Goal: Task Accomplishment & Management: Use online tool/utility

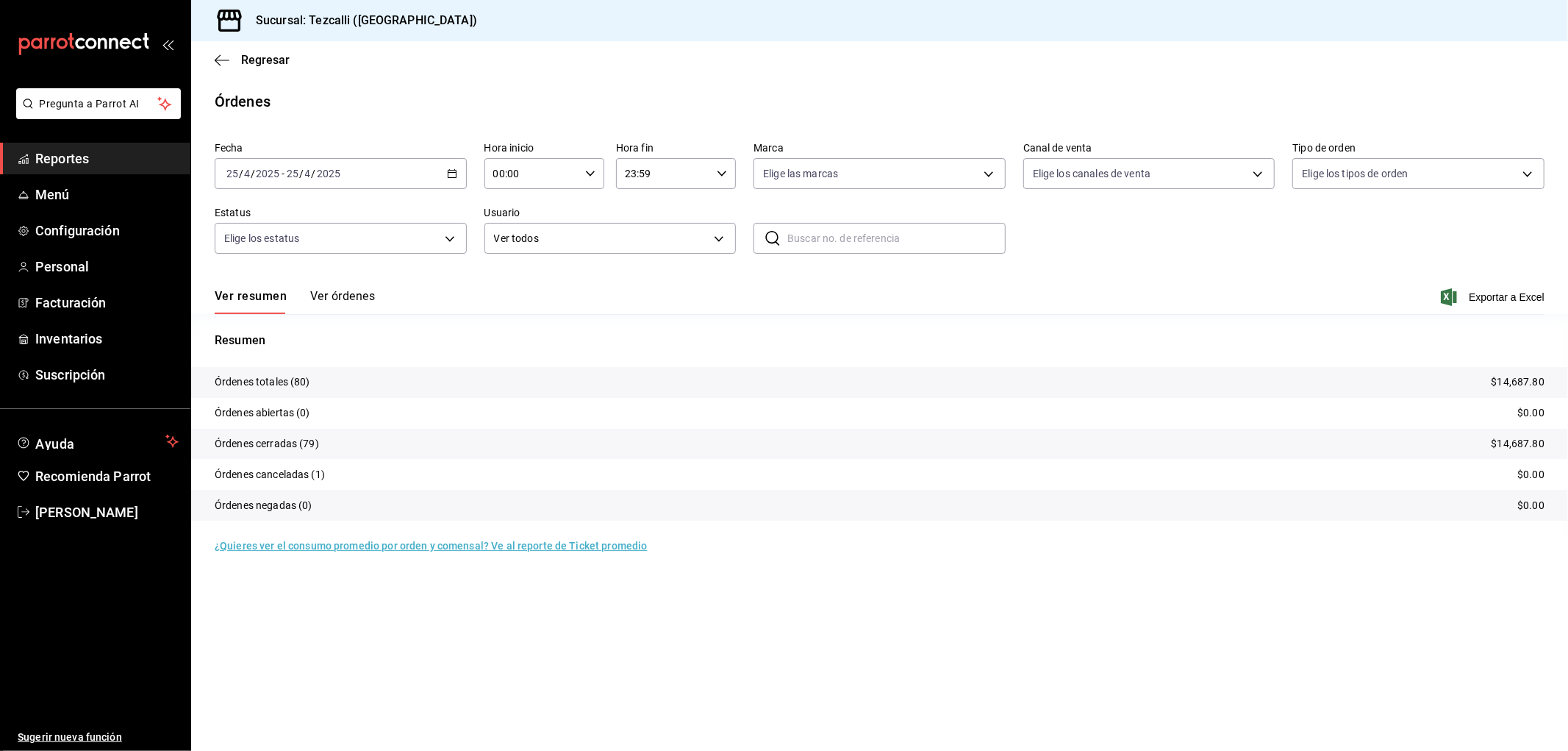
click at [385, 160] on div "[DATE] [DATE] - [DATE] [DATE]" at bounding box center [340, 173] width 252 height 31
click at [398, 178] on div "[DATE] [DATE] - [DATE] [DATE]" at bounding box center [340, 173] width 252 height 31
click at [306, 210] on span "Hoy" at bounding box center [284, 218] width 114 height 16
click at [325, 298] on button "Ver órdenes" at bounding box center [343, 302] width 65 height 25
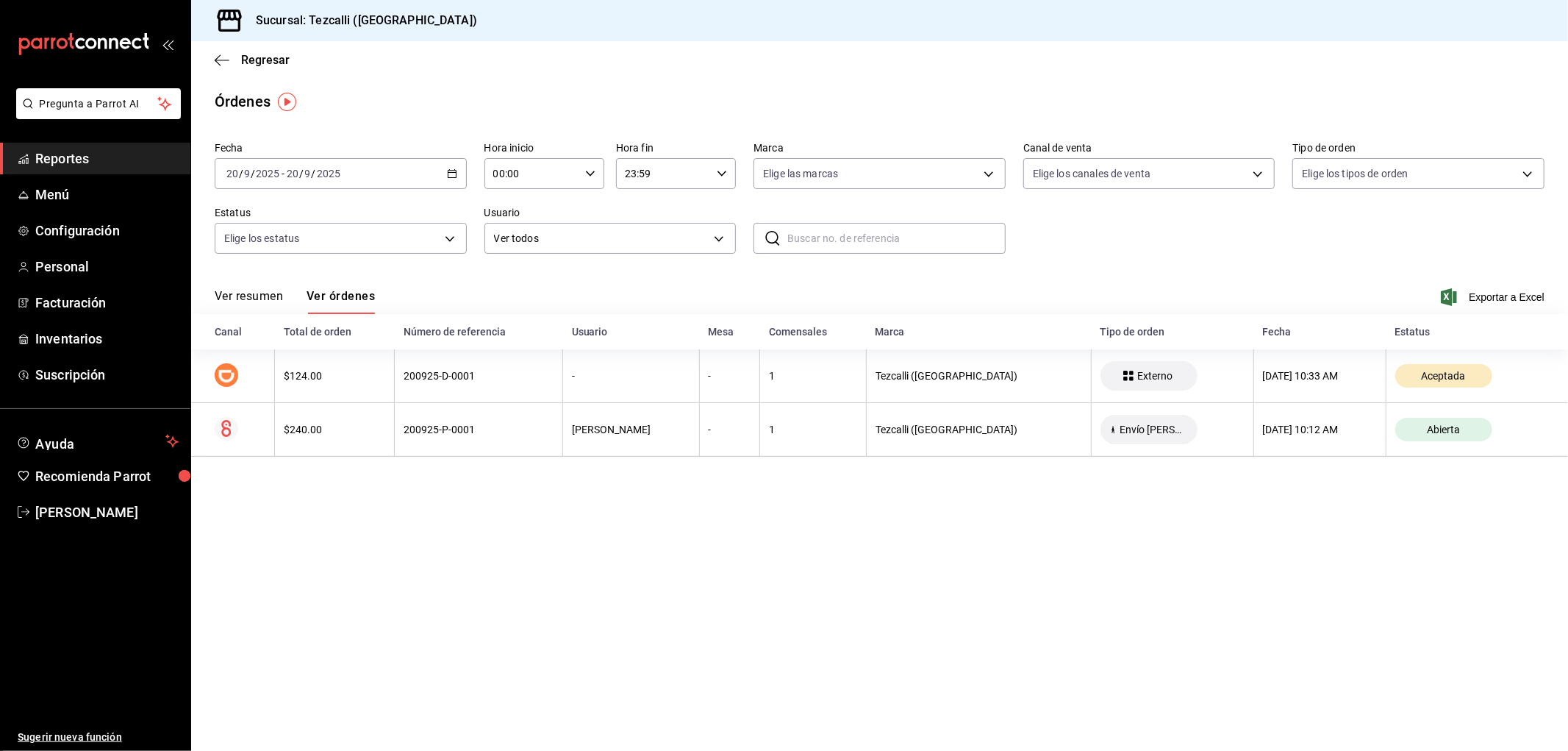
click at [263, 288] on div "Ver resumen Ver órdenes Exportar a Excel" at bounding box center [879, 293] width 1330 height 43
click at [267, 297] on button "Ver resumen" at bounding box center [248, 302] width 68 height 25
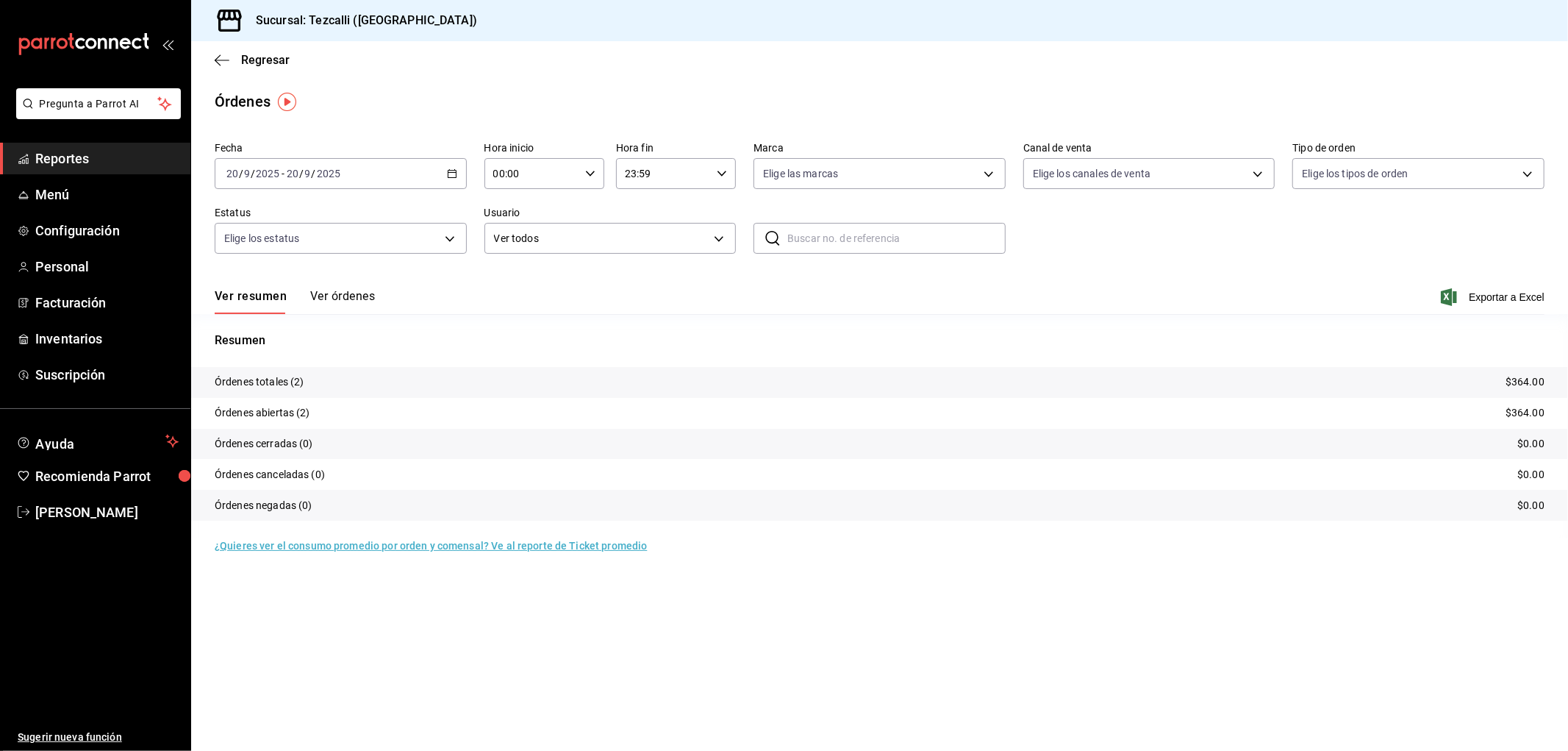
click at [327, 291] on button "Ver órdenes" at bounding box center [343, 302] width 65 height 25
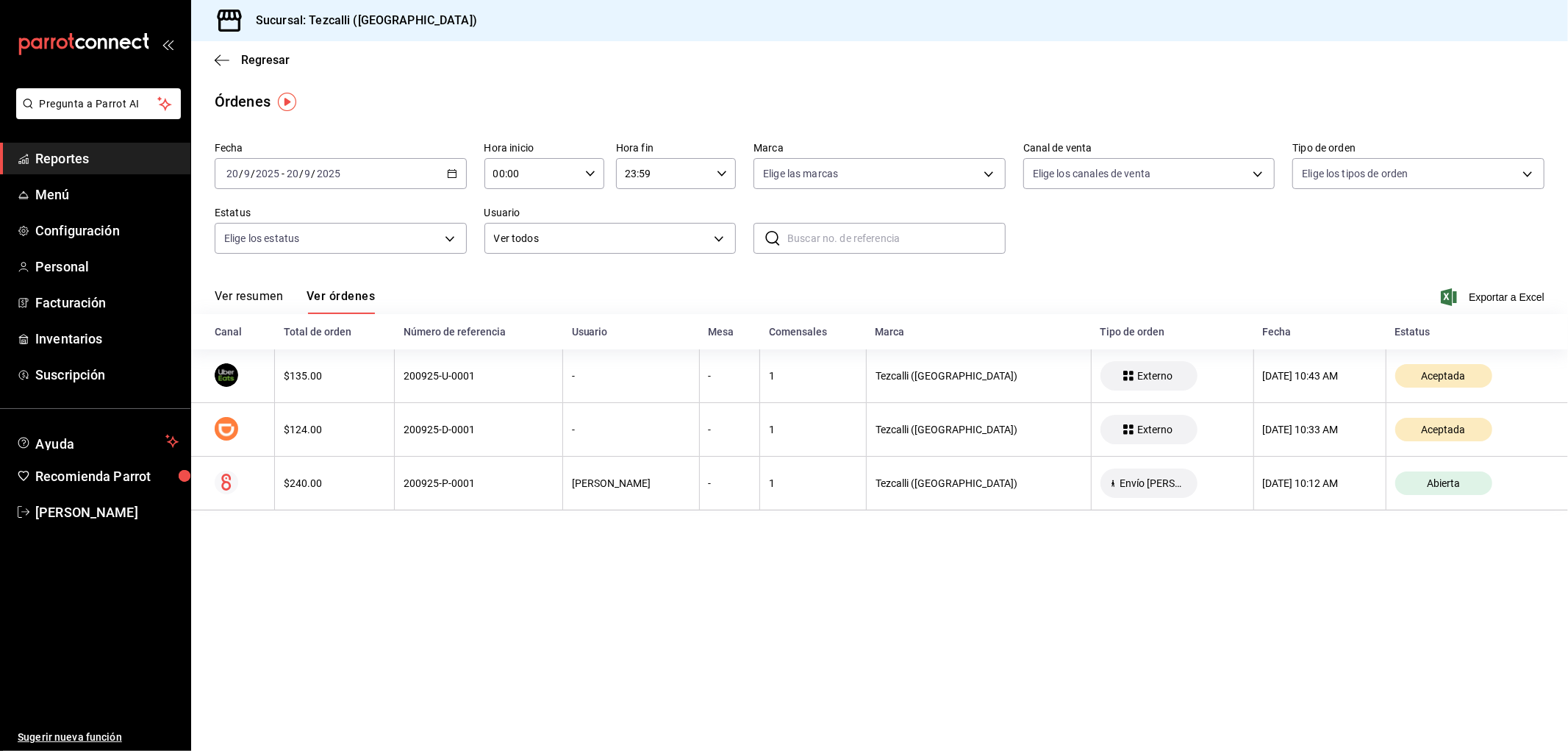
click at [251, 302] on button "Ver resumen" at bounding box center [248, 302] width 68 height 25
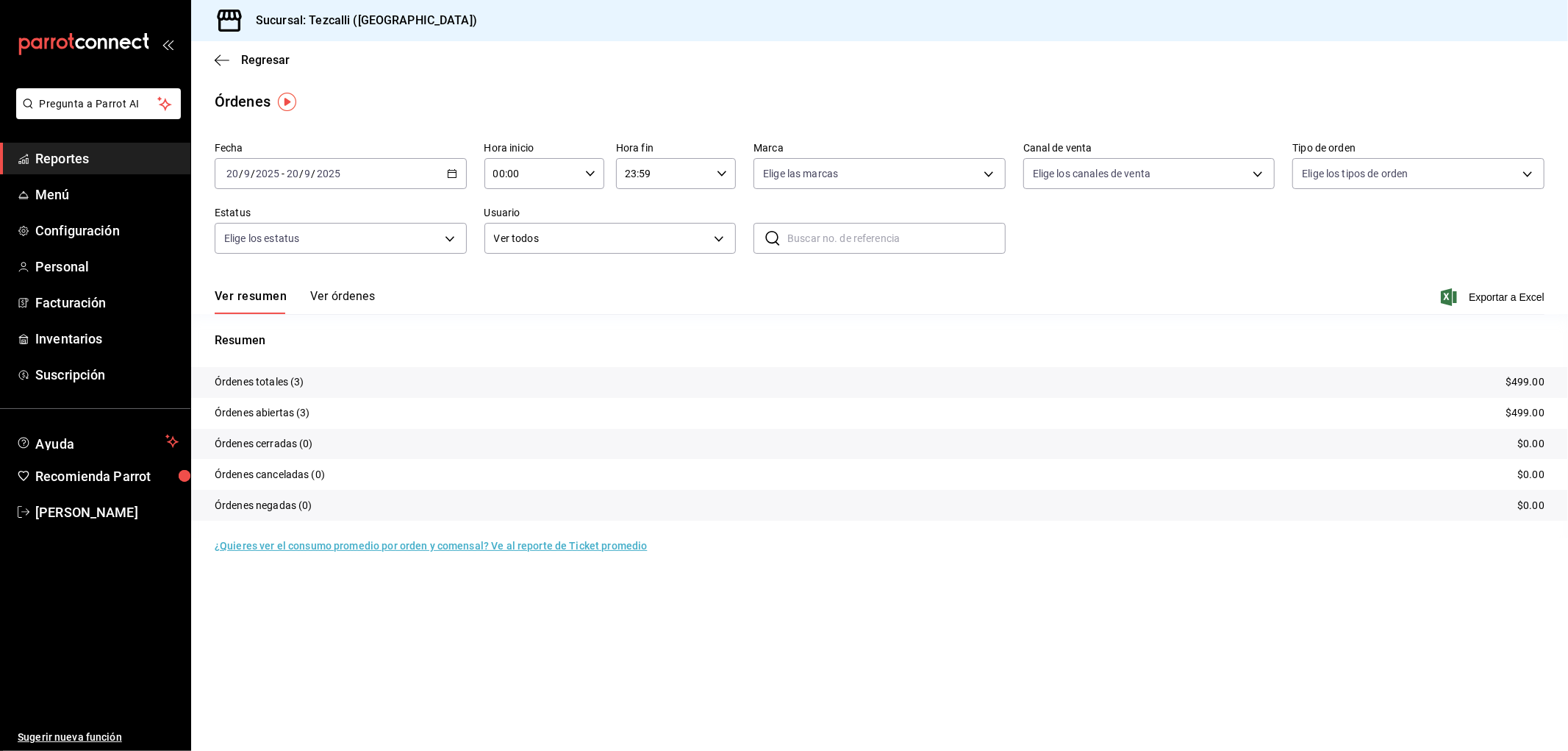
click at [376, 297] on div "Ver resumen Ver órdenes Exportar a Excel" at bounding box center [879, 293] width 1330 height 43
click at [304, 307] on div "Ver resumen Ver órdenes" at bounding box center [294, 302] width 160 height 25
click at [344, 306] on button "Ver órdenes" at bounding box center [343, 302] width 65 height 25
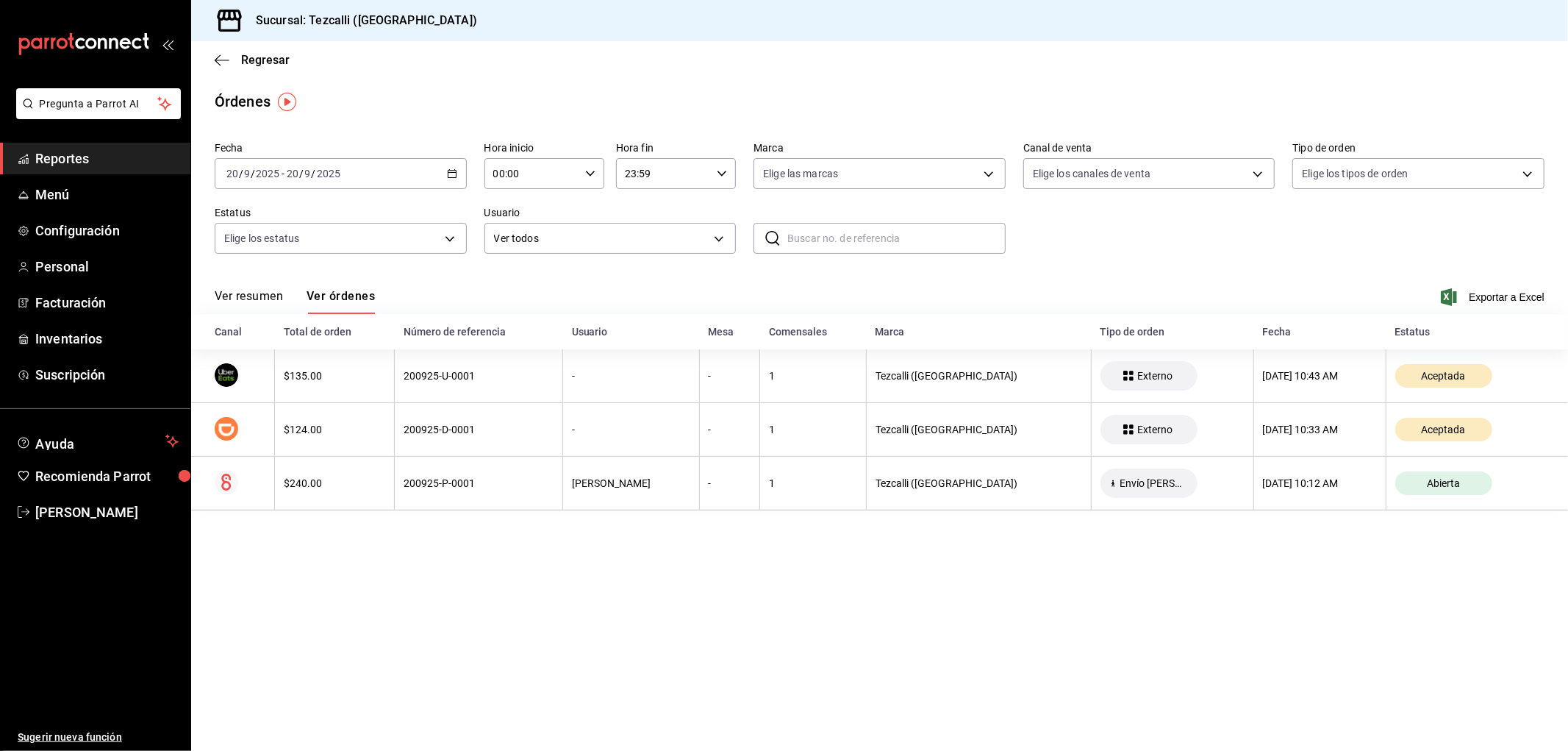
click at [262, 305] on button "Ver resumen" at bounding box center [248, 302] width 68 height 25
